Goal: Information Seeking & Learning: Find specific fact

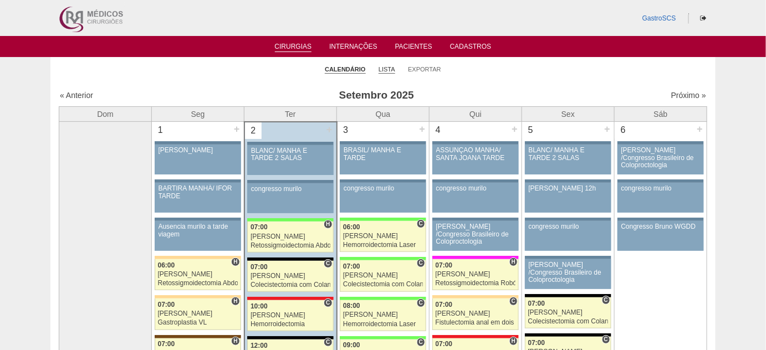
click at [382, 67] on link "Lista" at bounding box center [386, 69] width 17 height 8
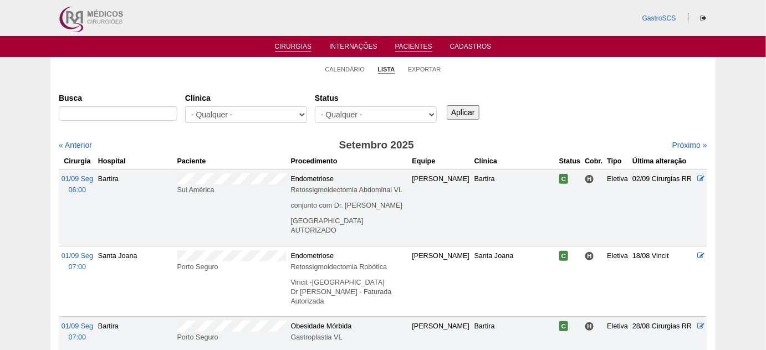
click at [409, 44] on link "Pacientes" at bounding box center [413, 47] width 37 height 9
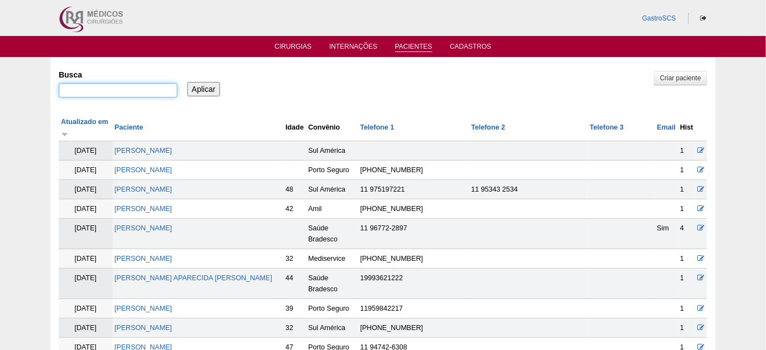
click at [121, 91] on input "Busca" at bounding box center [118, 90] width 119 height 14
type input "micaele"
click at [187, 82] on input "Aplicar" at bounding box center [203, 89] width 33 height 14
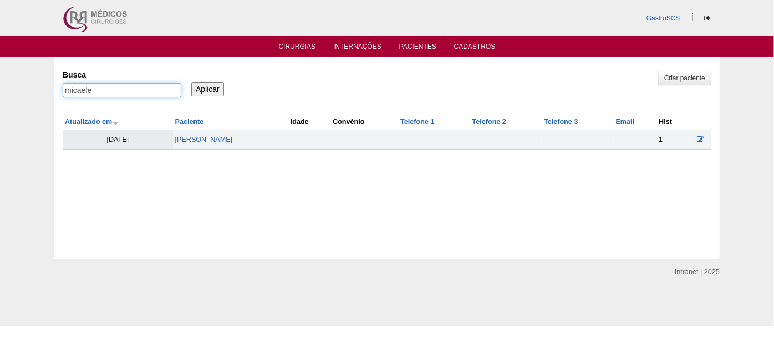
click at [144, 90] on input "micaele" at bounding box center [122, 90] width 119 height 14
type input "natalia"
click at [191, 82] on input "Aplicar" at bounding box center [207, 89] width 33 height 14
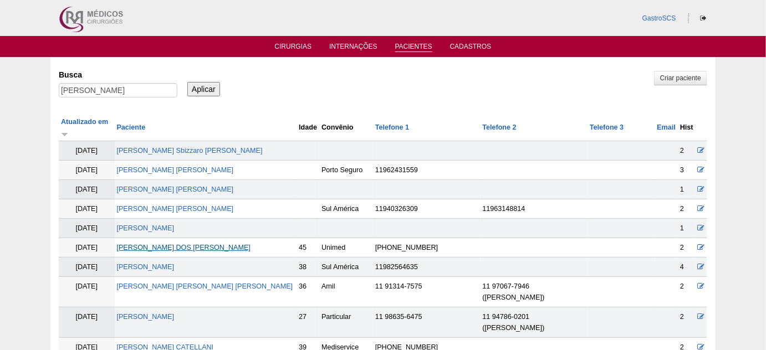
click at [201, 244] on link "[PERSON_NAME]" at bounding box center [184, 248] width 134 height 8
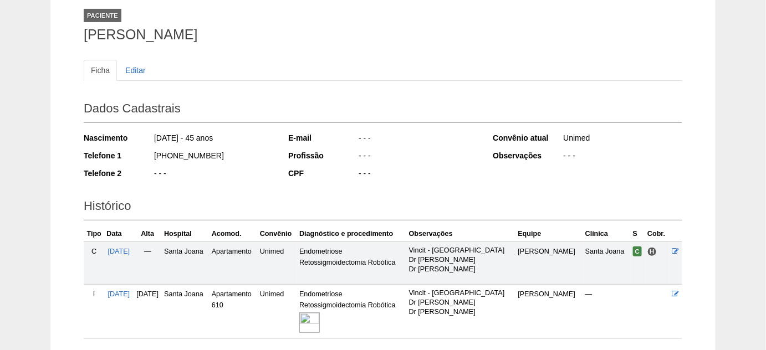
scroll to position [50, 0]
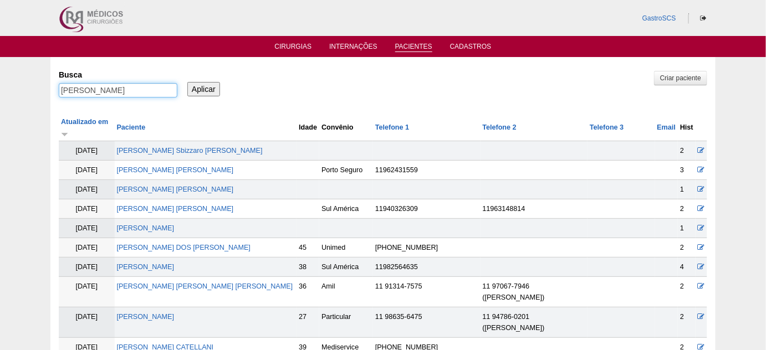
click at [129, 90] on input "natalia" at bounding box center [118, 90] width 119 height 14
type input "nathalia"
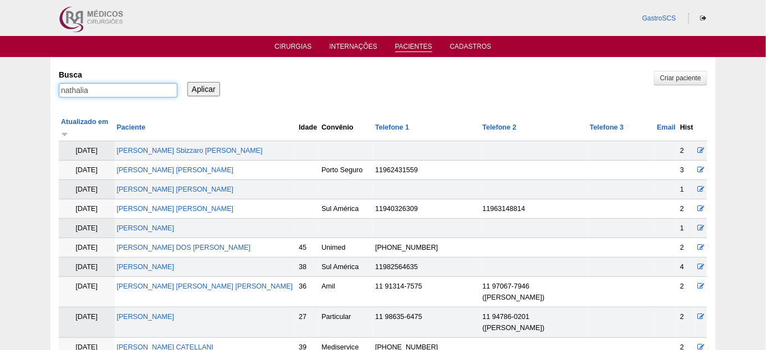
click at [187, 82] on input "Aplicar" at bounding box center [203, 89] width 33 height 14
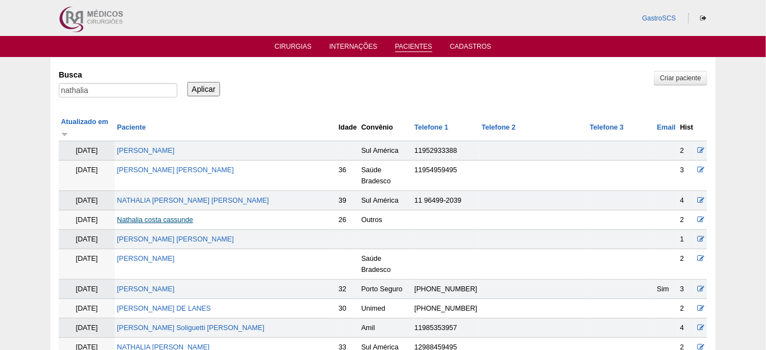
click at [191, 216] on link "Nathalia costa cassunde" at bounding box center [155, 220] width 76 height 8
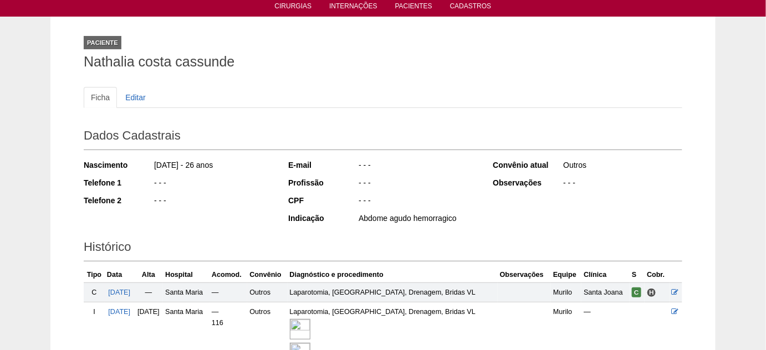
scroll to position [100, 0]
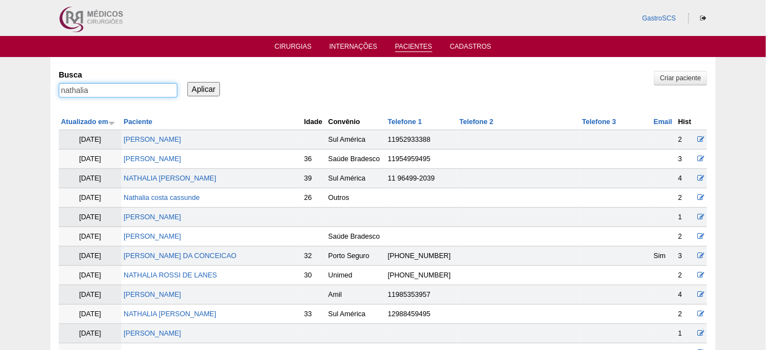
drag, startPoint x: 124, startPoint y: 93, endPoint x: 33, endPoint y: 88, distance: 91.6
type input "renata"
click at [187, 82] on input "Aplicar" at bounding box center [203, 89] width 33 height 14
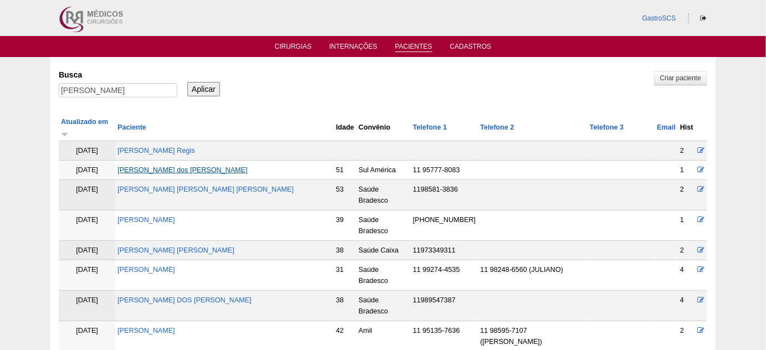
click at [173, 166] on link "[PERSON_NAME] dos [PERSON_NAME]" at bounding box center [182, 170] width 130 height 8
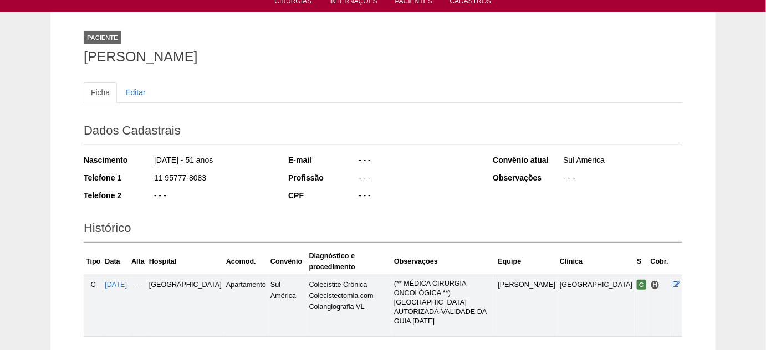
scroll to position [100, 0]
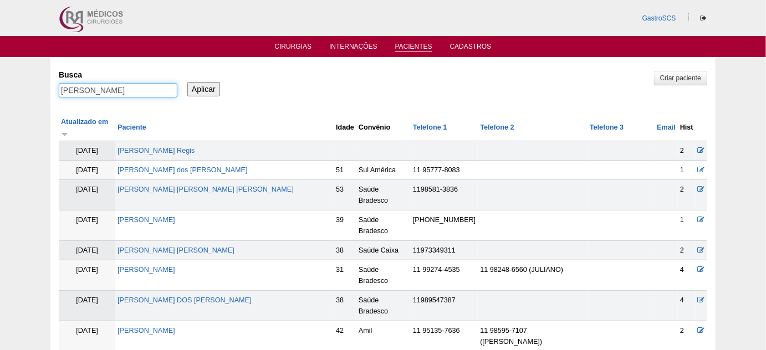
click at [107, 90] on input "renata" at bounding box center [118, 90] width 119 height 14
type input "motosuegue"
click at [187, 82] on input "Aplicar" at bounding box center [203, 89] width 33 height 14
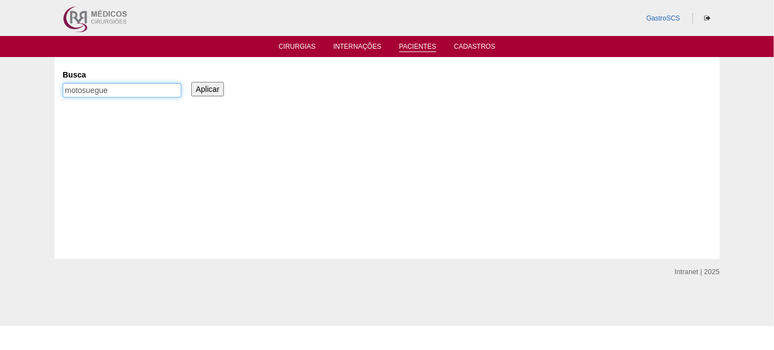
click at [93, 92] on input "motosuegue" at bounding box center [122, 90] width 119 height 14
type input "motosugue"
click at [191, 82] on input "Aplicar" at bounding box center [207, 89] width 33 height 14
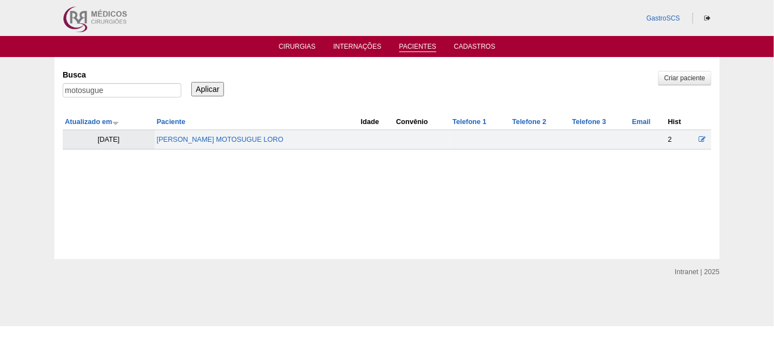
click at [205, 143] on td "[PERSON_NAME] MOTOSUGUE LORO" at bounding box center [257, 139] width 204 height 19
click at [206, 138] on link "[PERSON_NAME] MOTOSUGUE LORO" at bounding box center [220, 140] width 127 height 8
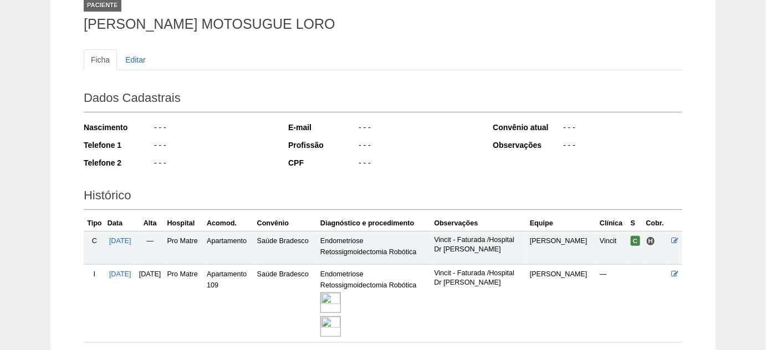
scroll to position [100, 0]
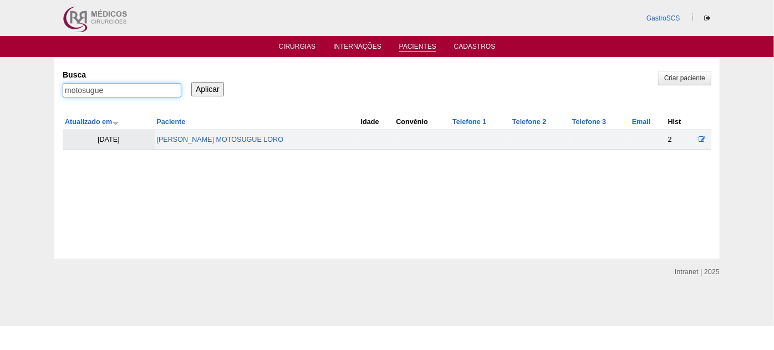
drag, startPoint x: 137, startPoint y: 89, endPoint x: 48, endPoint y: 86, distance: 89.3
click at [48, 86] on div "Pacientes Criar paciente Busca motosugue Aplicar Atualizado em Paciente Idade" at bounding box center [387, 158] width 774 height 202
type input "roselaine"
click at [191, 82] on input "Aplicar" at bounding box center [207, 89] width 33 height 14
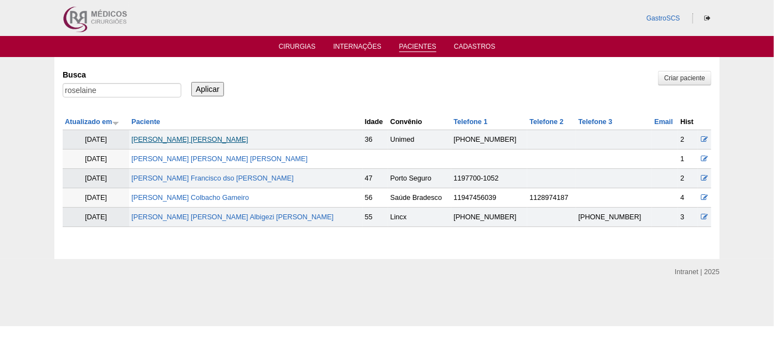
click at [223, 137] on link "Roselaine Shirley da Silva Campos" at bounding box center [189, 140] width 117 height 8
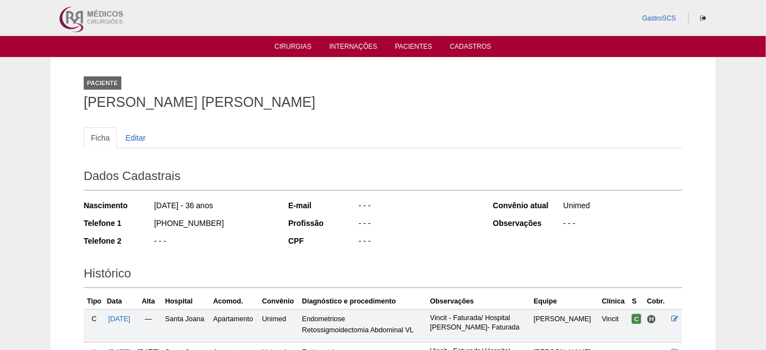
scroll to position [100, 0]
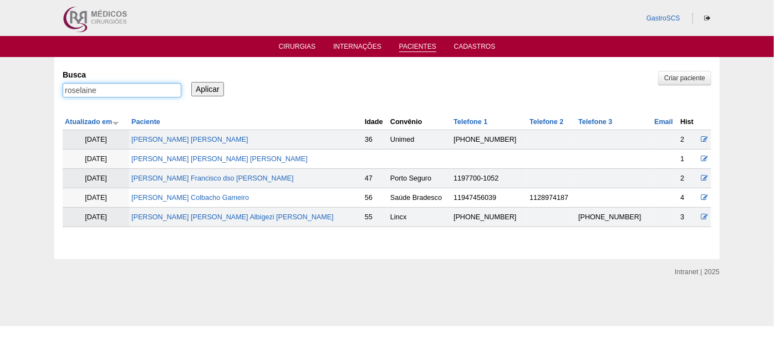
drag, startPoint x: 138, startPoint y: 93, endPoint x: 65, endPoint y: 95, distance: 73.2
click at [70, 93] on input "roselaine" at bounding box center [122, 90] width 119 height 14
type input "rruth"
click at [191, 82] on input "Aplicar" at bounding box center [207, 89] width 33 height 14
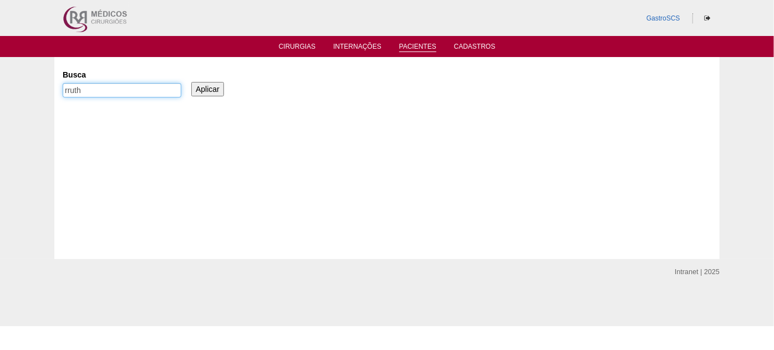
click at [69, 91] on input "rruth" at bounding box center [122, 90] width 119 height 14
type input "[PERSON_NAME]"
click at [191, 82] on input "Aplicar" at bounding box center [207, 89] width 33 height 14
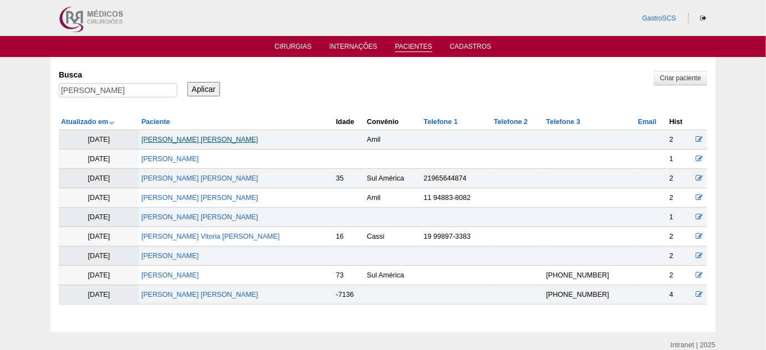
click at [185, 136] on link "RUTH DAMARIS CORREA MOREIRA" at bounding box center [199, 140] width 117 height 8
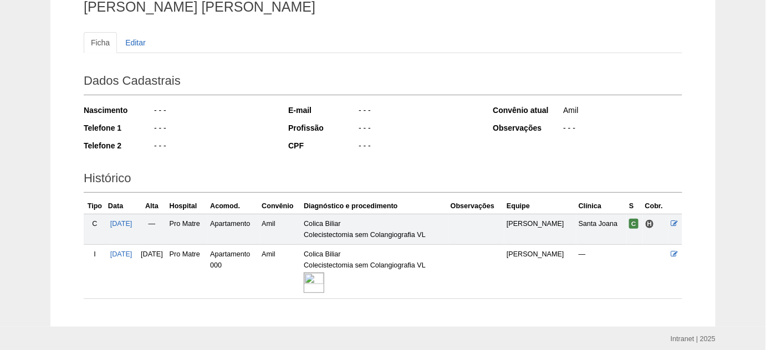
scroll to position [100, 0]
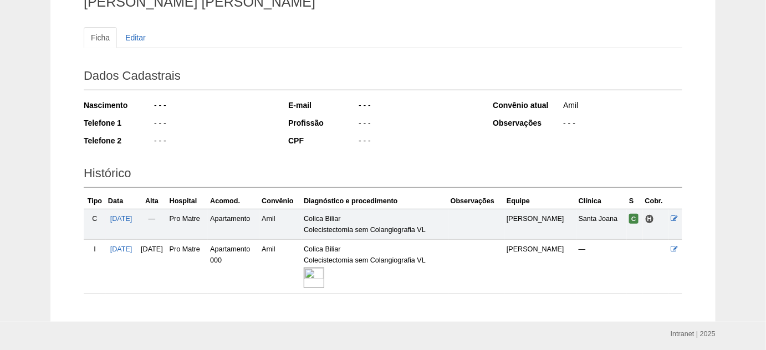
click at [324, 275] on img at bounding box center [314, 278] width 21 height 21
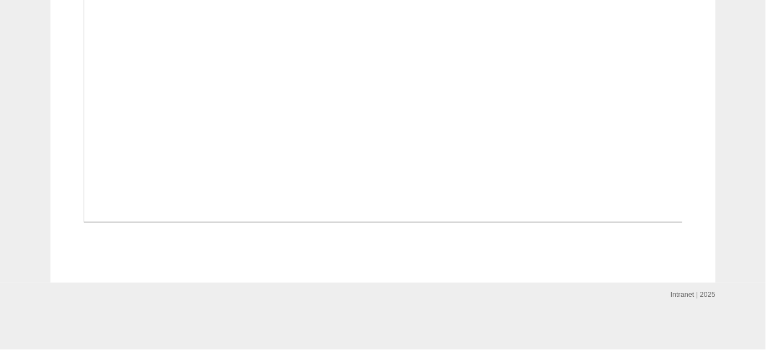
scroll to position [604, 0]
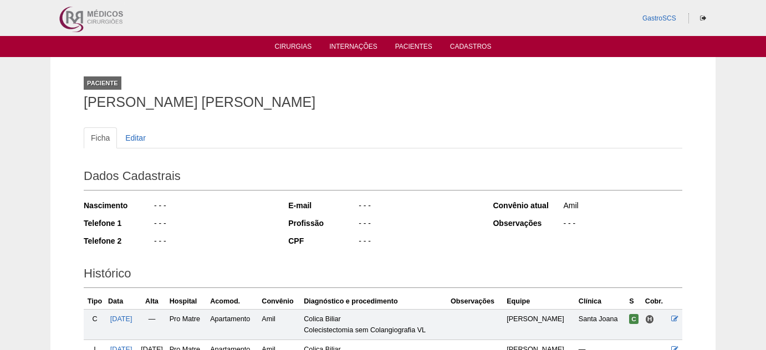
scroll to position [101, 0]
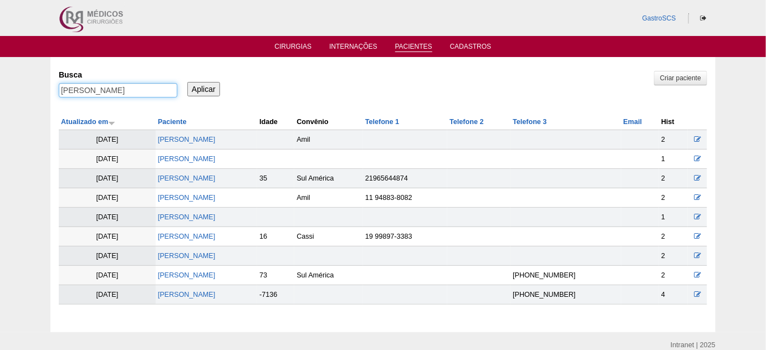
drag, startPoint x: 113, startPoint y: 86, endPoint x: 44, endPoint y: 85, distance: 68.7
click at [47, 85] on div "Pacientes Criar paciente Busca ruth Aplicar Atualizado em Paciente Idade" at bounding box center [383, 194] width 766 height 275
type input "semilamins"
click at [187, 82] on input "Aplicar" at bounding box center [203, 89] width 33 height 14
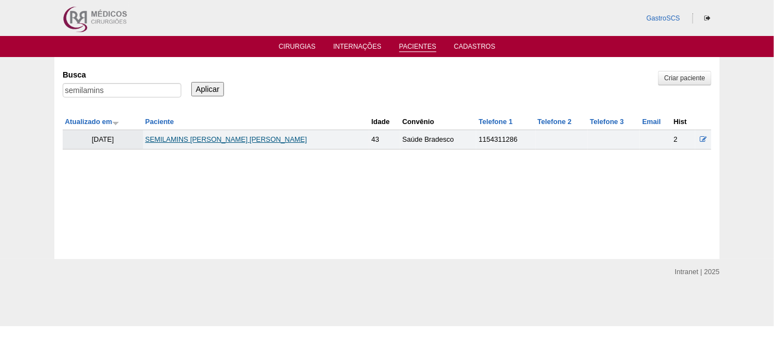
click at [227, 137] on link "SEMILAMINS [PERSON_NAME]" at bounding box center [226, 140] width 162 height 8
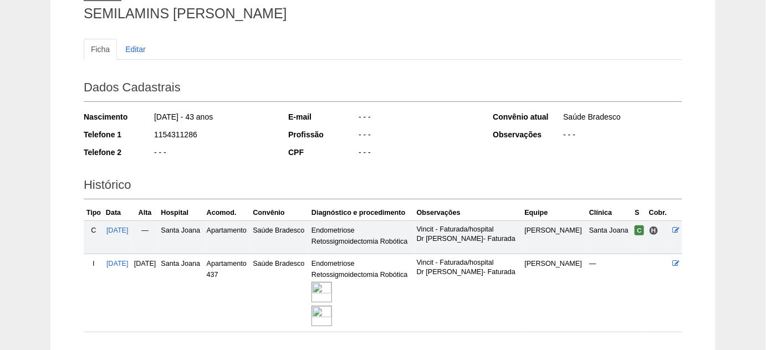
scroll to position [100, 0]
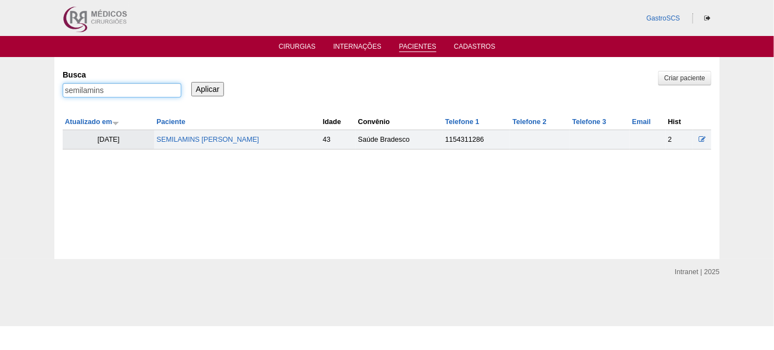
drag, startPoint x: 134, startPoint y: 89, endPoint x: 16, endPoint y: 90, distance: 118.6
click at [16, 90] on div "Pacientes Criar paciente Busca semilamins Aplicar Atualizado em Paciente Idade" at bounding box center [387, 158] width 774 height 202
type input "[PERSON_NAME]"
click at [191, 82] on input "Aplicar" at bounding box center [207, 89] width 33 height 14
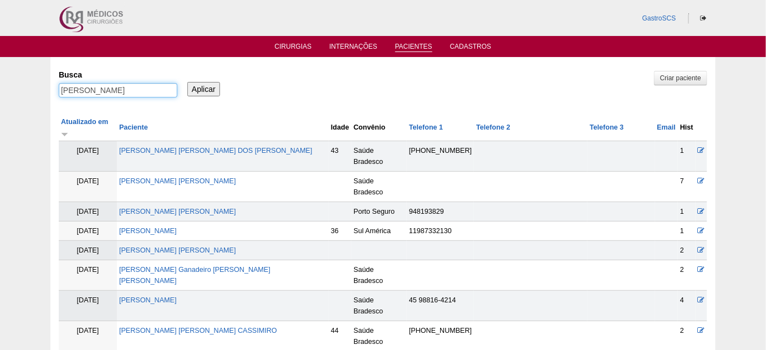
click at [103, 85] on input "vanessa" at bounding box center [118, 90] width 119 height 14
type input "v"
type input ""[PERSON_NAME] de [PERSON_NAME]""
click at [187, 82] on input "Aplicar" at bounding box center [203, 89] width 33 height 14
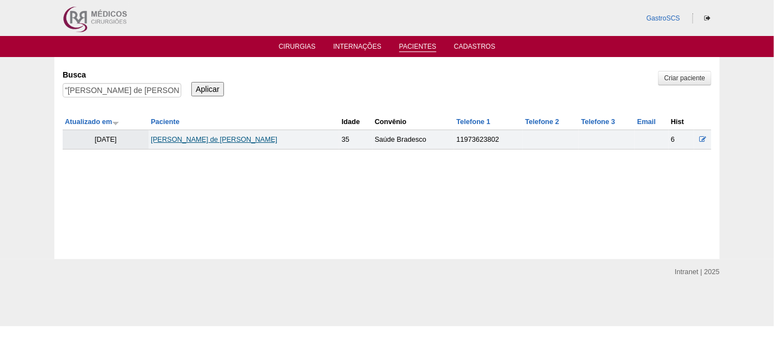
click at [213, 137] on link "[PERSON_NAME] de [PERSON_NAME]" at bounding box center [214, 140] width 126 height 8
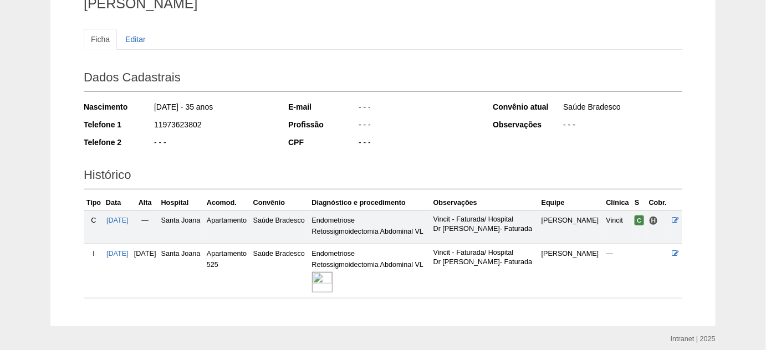
scroll to position [100, 0]
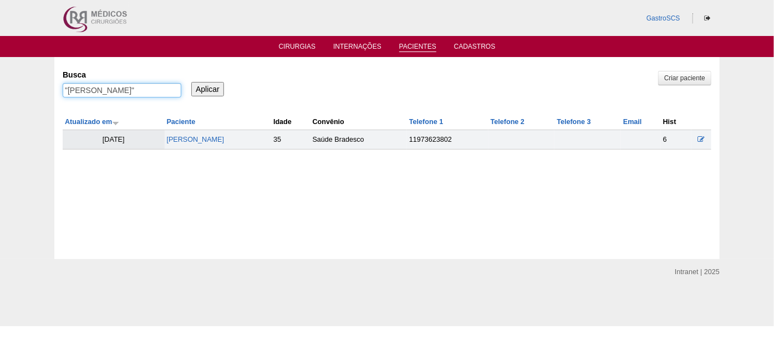
drag, startPoint x: 166, startPoint y: 94, endPoint x: 0, endPoint y: 86, distance: 165.8
click at [0, 86] on div "Pacientes Criar paciente Busca "vanessa de jesus santos" Aplicar Atualizado em …" at bounding box center [387, 158] width 774 height 202
type input "zenaide"
click at [191, 82] on input "Aplicar" at bounding box center [207, 89] width 33 height 14
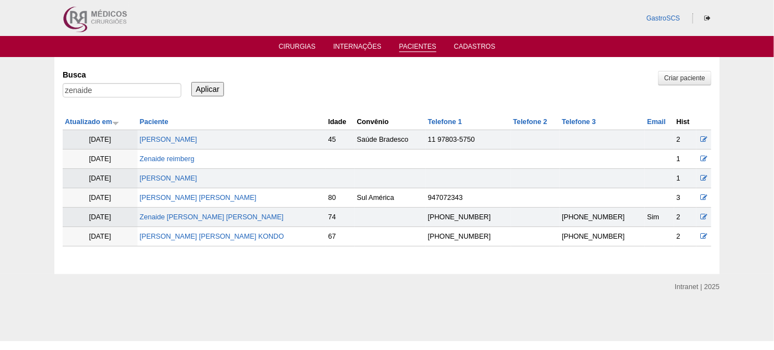
click at [213, 134] on td "ZENAIDE SANTOS SILVA" at bounding box center [231, 139] width 188 height 19
click at [197, 136] on link "ZENAIDE SANTOS SILVA" at bounding box center [169, 140] width 58 height 8
drag, startPoint x: 112, startPoint y: 86, endPoint x: 3, endPoint y: 88, distance: 109.2
click at [3, 88] on div "Pacientes Criar paciente Busca zenaide Aplicar Atualizado em Paciente Idade" at bounding box center [387, 165] width 774 height 217
type input "dayane"
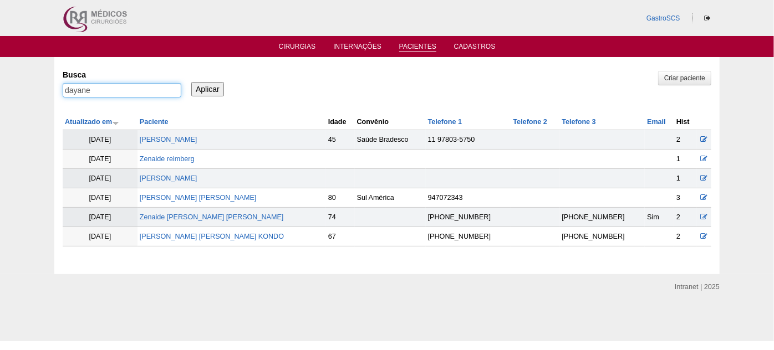
click at [191, 82] on input "Aplicar" at bounding box center [207, 89] width 33 height 14
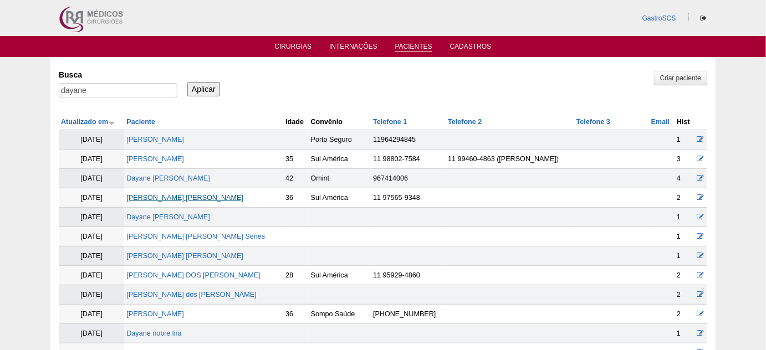
click at [192, 197] on link "DAYANE GUIZE LOPES" at bounding box center [184, 198] width 117 height 8
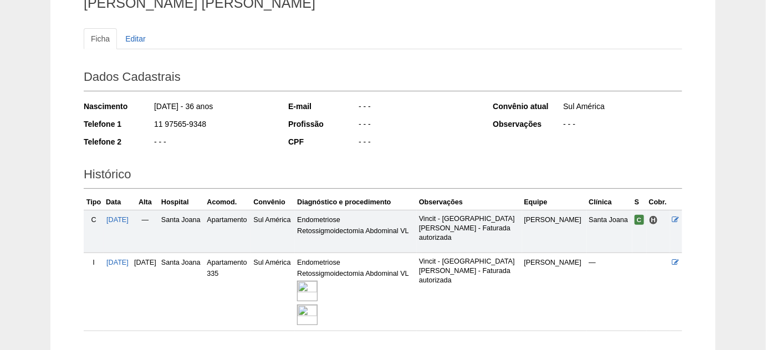
scroll to position [100, 0]
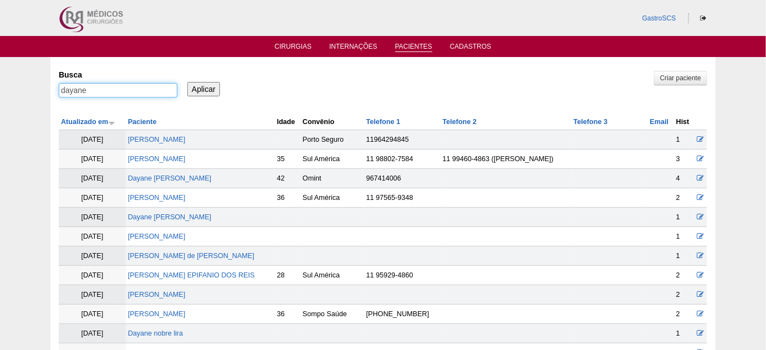
drag, startPoint x: 114, startPoint y: 92, endPoint x: 0, endPoint y: 91, distance: 114.2
click at [4, 91] on div "Pacientes Criar paciente Busca dayane Aplicar Atualizado em Paciente Idade" at bounding box center [383, 330] width 766 height 547
type input "a"
type input "sapia"
click at [187, 82] on input "Aplicar" at bounding box center [203, 89] width 33 height 14
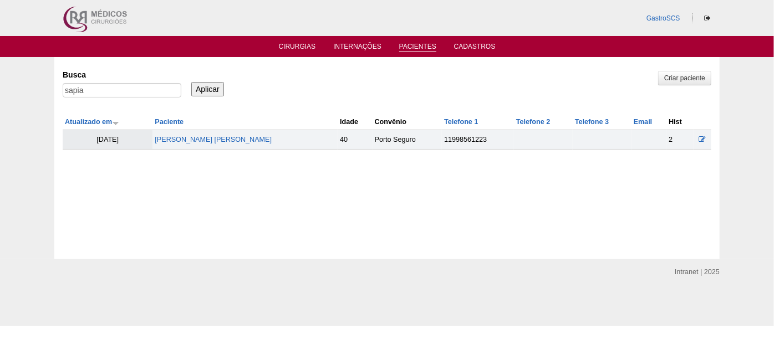
click at [227, 130] on td "[PERSON_NAME] [PERSON_NAME]" at bounding box center [244, 139] width 185 height 19
click at [224, 139] on link "[PERSON_NAME] [PERSON_NAME]" at bounding box center [213, 140] width 117 height 8
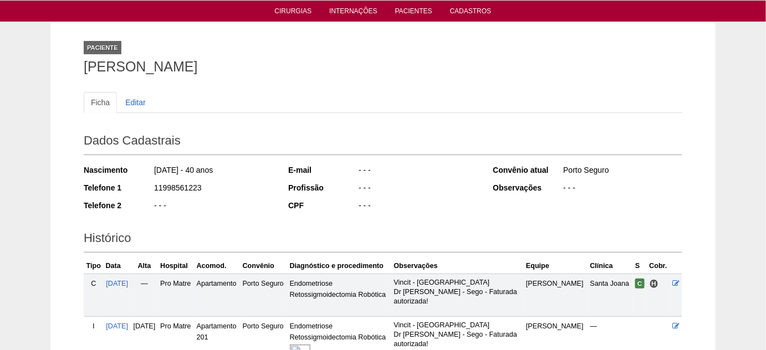
scroll to position [100, 0]
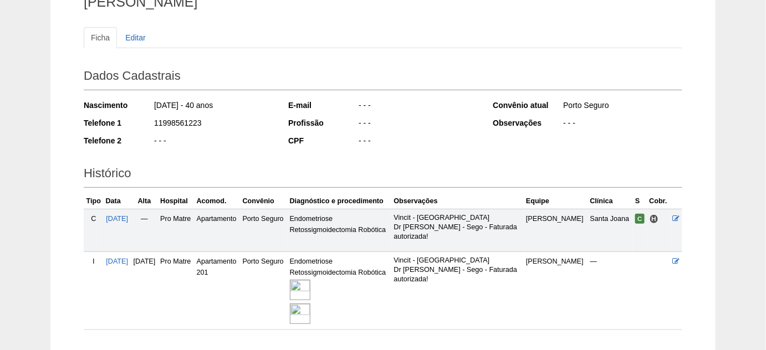
click at [310, 287] on img at bounding box center [300, 290] width 21 height 21
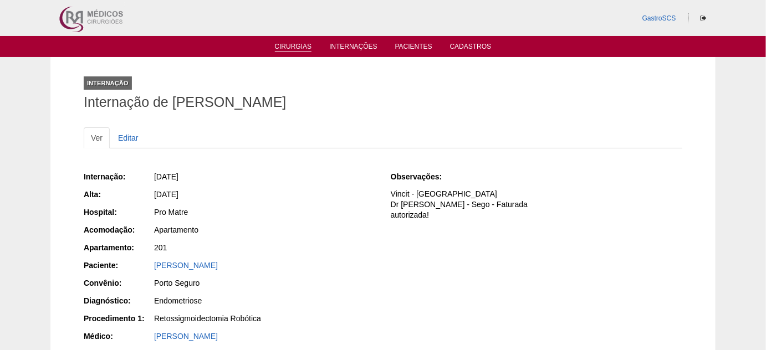
click at [291, 49] on link "Cirurgias" at bounding box center [293, 47] width 37 height 9
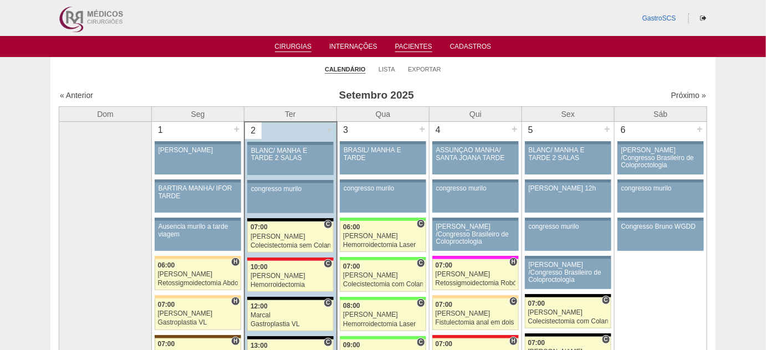
click at [418, 45] on link "Pacientes" at bounding box center [413, 47] width 37 height 9
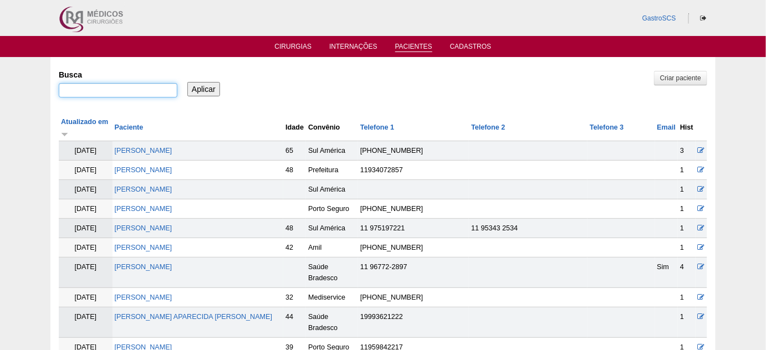
click at [136, 95] on input "Busca" at bounding box center [118, 90] width 119 height 14
click at [130, 90] on input "Busca" at bounding box center [118, 90] width 119 height 14
type input "IURY"
click at [187, 82] on input "Aplicar" at bounding box center [203, 89] width 33 height 14
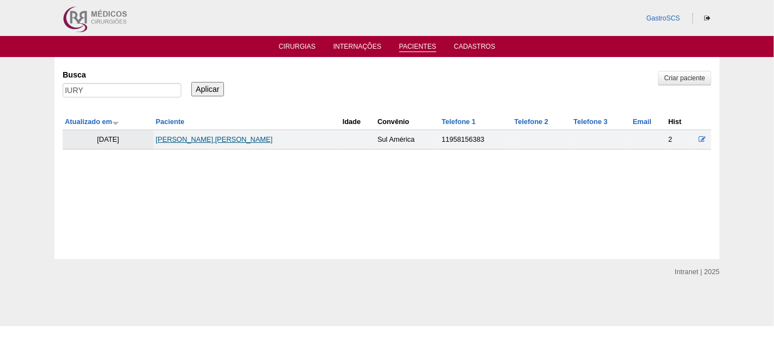
click at [228, 137] on link "IURY BARBOSA VALENTIM DUARTE" at bounding box center [214, 140] width 117 height 8
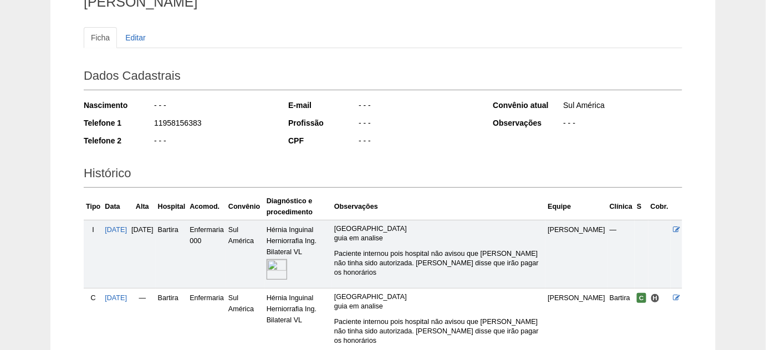
scroll to position [151, 0]
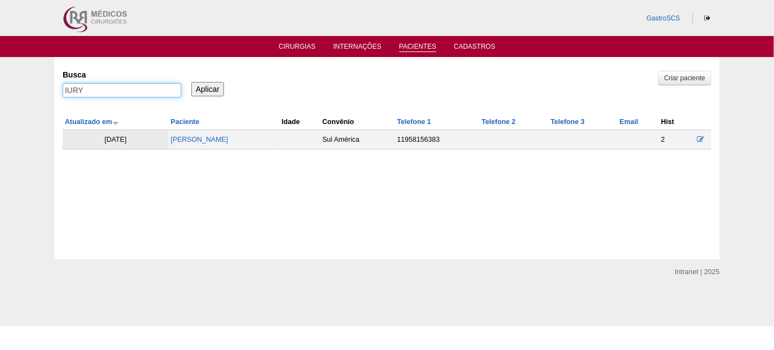
drag, startPoint x: 109, startPoint y: 88, endPoint x: 19, endPoint y: 84, distance: 90.4
click at [28, 84] on div "Pacientes Criar paciente [GEOGRAPHIC_DATA] IURY Aplicar Atualizado em Paciente …" at bounding box center [387, 158] width 774 height 202
type input "[PERSON_NAME]"
click at [191, 82] on input "Aplicar" at bounding box center [207, 89] width 33 height 14
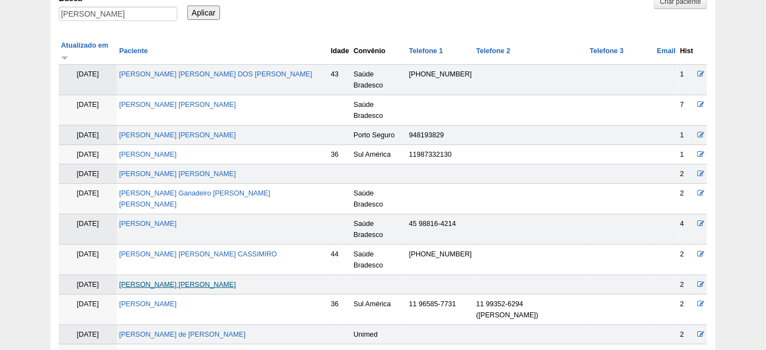
scroll to position [100, 0]
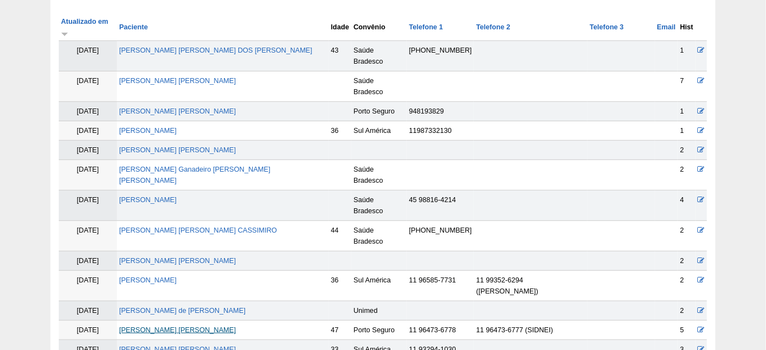
click at [223, 326] on link "VANESSA DE OLIVEIRA CARVALHO" at bounding box center [177, 330] width 117 height 8
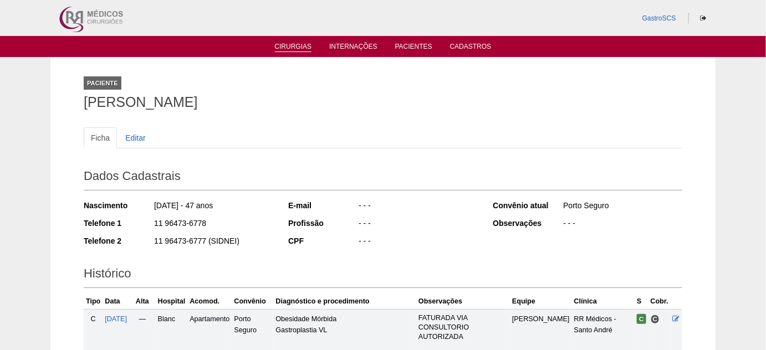
click at [279, 49] on link "Cirurgias" at bounding box center [293, 47] width 37 height 9
